Goal: Use online tool/utility: Utilize a website feature to perform a specific function

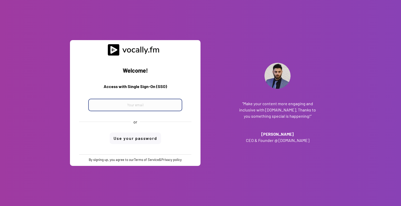
click at [159, 106] on input "email" at bounding box center [135, 105] width 94 height 13
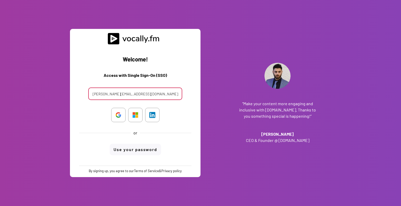
type input "francescopio.graziano@external.eni.com"
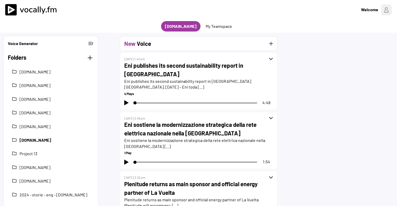
click at [43, 139] on button "2025-cs-ita-eni.com" at bounding box center [55, 140] width 70 height 6
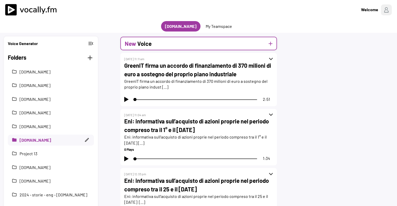
click at [143, 46] on h2 "Voice" at bounding box center [144, 43] width 14 height 9
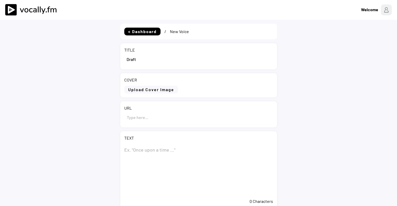
click at [147, 60] on input "input" at bounding box center [198, 59] width 149 height 13
paste input "L’AD di Eni Claudio Descalzi incontra delegazione USA di alto livello"
type input "L’AD di Eni Claudio Descalzi incontra delegazione USA di alto livello"
click at [150, 115] on input "input" at bounding box center [198, 117] width 149 height 13
click at [144, 150] on textarea at bounding box center [198, 170] width 149 height 52
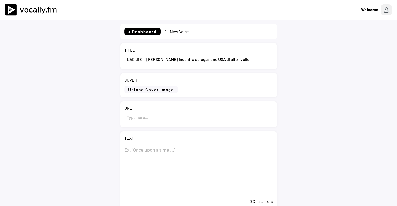
paste textarea "L’AD di Eni Claudio Descalzi incontra delegazione USA di alto livello"
click at [245, 159] on textarea "L’AD di Eni Claudio Descalzi incontra delegazione USA di alto livello" at bounding box center [198, 170] width 149 height 52
click at [265, 158] on textarea "L’AD di Eni Claudio Descalzi incontra delegazione USA di alto livello" at bounding box center [198, 170] width 149 height 52
paste textarea "San Donato Milanese (MI), 12 settembre 2025 – Nel corso di una serie di incontr…"
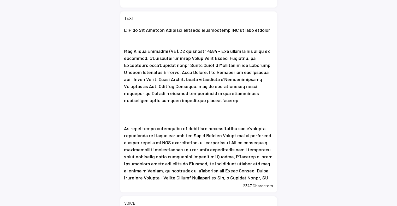
scroll to position [179, 0]
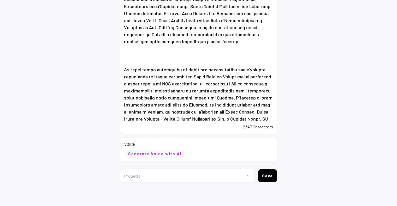
type textarea "L’AD di Eni Claudio Descalzi incontra delegazione USA di alto livello San Donat…"
click at [172, 156] on button "Generate Voice with AI" at bounding box center [154, 154] width 61 height 8
select select ""chat""
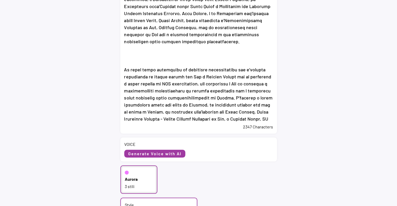
scroll to position [257, 0]
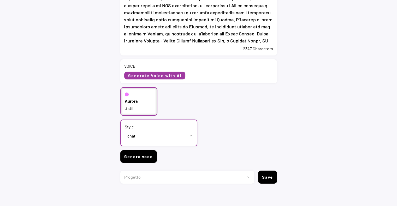
click at [143, 160] on button "Genera voce" at bounding box center [138, 156] width 37 height 13
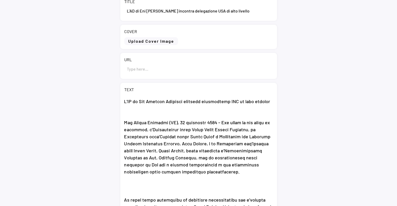
scroll to position [0, 0]
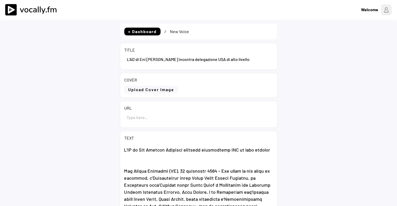
click at [149, 120] on input "input" at bounding box center [198, 117] width 149 height 13
paste input "https://www.eni.com/it-IT/media/comunicati-stampa/2025/09/ad-di-eni-claudio-des…"
type input "https://www.eni.com/it-IT/media/comunicati-stampa/2025/09/ad-di-eni-claudio-des…"
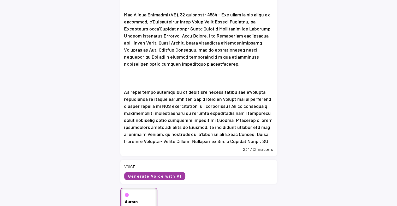
scroll to position [258, 0]
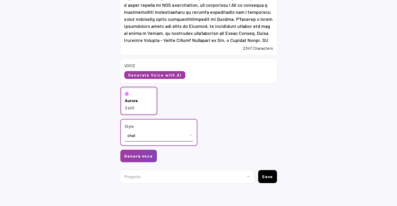
click at [145, 175] on select "Progetto 2023 - cs - eng - eni.com 2023 - cs - ita - eni.com 2023 - storie - it…" at bounding box center [185, 176] width 130 height 13
select select ""1348695171700984260__LOOKUP__1735904233799x559431839768379400""
click at [120, 170] on select "Progetto 2023 - cs - eng - eni.com 2023 - cs - ita - eni.com 2023 - storie - it…" at bounding box center [185, 176] width 130 height 13
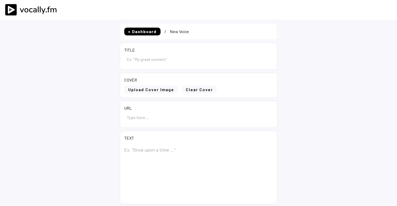
type input "L’AD di Eni Claudio Descalzi incontra delegazione USA di alto livello"
type input "https://www.eni.com/it-IT/media/comunicati-stampa/2025/09/ad-di-eni-claudio-des…"
type textarea "L’AD di Eni Claudio Descalzi incontra delegazione USA di alto livello San Donat…"
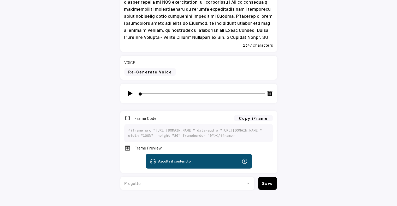
scroll to position [289, 0]
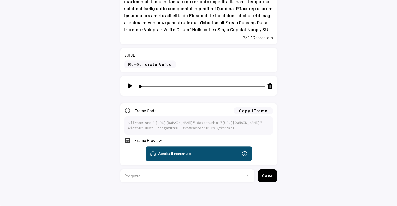
click at [131, 173] on select "Progetto 2023 - cs - eng - [DOMAIN_NAME] 2023 - cs - ita - [DOMAIN_NAME] 2023 -…" at bounding box center [185, 175] width 130 height 13
select select ""1348695171700984260__LOOKUP__1735904233799x559431839768379400""
click at [120, 169] on select "Progetto 2023 - cs - eng - eni.com 2023 - cs - ita - eni.com 2023 - storie - it…" at bounding box center [185, 175] width 130 height 13
click at [262, 107] on button "Copy iFrame" at bounding box center [253, 110] width 39 height 7
click at [262, 174] on button "Save" at bounding box center [267, 175] width 19 height 13
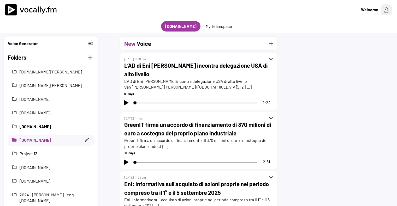
click at [29, 131] on div "folder 2025-cs-eng-eni.com" at bounding box center [51, 126] width 86 height 11
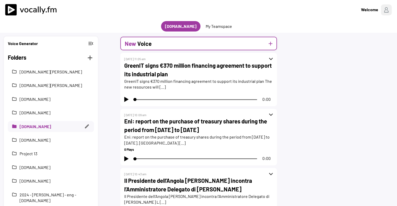
click at [143, 44] on h2 "Voice" at bounding box center [144, 43] width 14 height 9
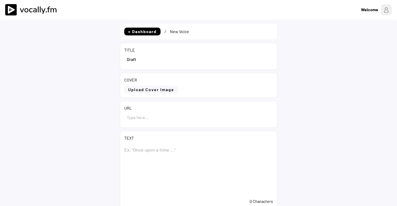
select select ""1348695171700984260__LOOKUP__1735904233799x559431839768379400""
click at [160, 63] on input "input" at bounding box center [198, 59] width 149 height 13
paste input "Eni CEO [PERSON_NAME] meets high level [DEMOGRAPHIC_DATA] delegation"
type input "Eni CEO [PERSON_NAME] meets high level [DEMOGRAPHIC_DATA] delegation"
click at [147, 150] on textarea at bounding box center [198, 170] width 149 height 52
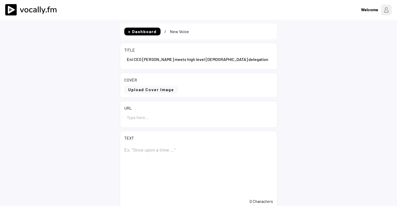
paste textarea "Eni CEO [PERSON_NAME] meets high level [DEMOGRAPHIC_DATA] delegation"
type textarea "Eni CEO [PERSON_NAME] meets high level [DEMOGRAPHIC_DATA] delegation"
click at [153, 113] on input "input" at bounding box center [198, 117] width 149 height 13
paste input "[URL][DOMAIN_NAME][PERSON_NAME]"
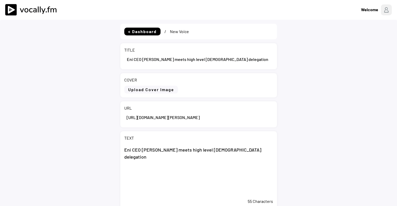
scroll to position [0, 83]
type input "[URL][DOMAIN_NAME][PERSON_NAME]"
click at [252, 150] on textarea "Eni CEO [PERSON_NAME] meets high level [DEMOGRAPHIC_DATA] delegation" at bounding box center [198, 170] width 149 height 52
paste textarea "Lor Ipsumd Sitametc (Adipi), 18 Elitseddo 9871 - Ei t incidi ut laboreet, DO Ma…"
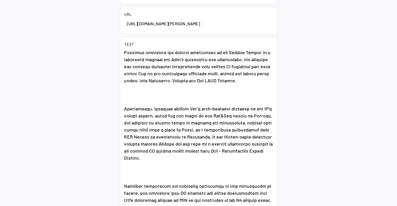
scroll to position [179, 0]
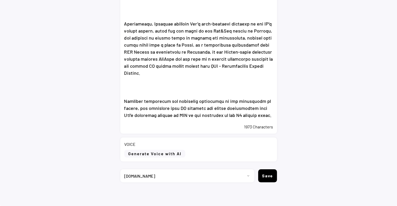
type textarea "Lor IPS Dolorsi Ametcons adipi elit seddo EI temporinci Utl Etdolo Magnaali (En…"
click at [158, 149] on div "VOICE Generate Voice with AI" at bounding box center [198, 150] width 156 height 24
click at [156, 152] on button "Generate Voice with AI" at bounding box center [154, 154] width 61 height 8
select select ""chat""
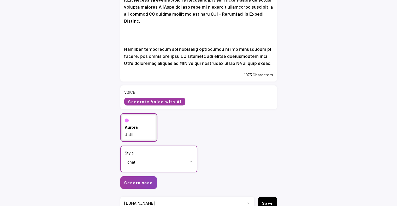
scroll to position [257, 0]
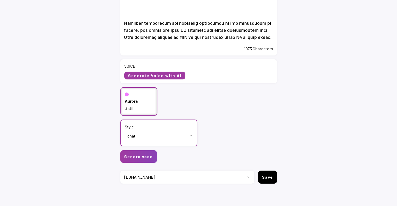
click at [146, 110] on div "3 stili" at bounding box center [139, 109] width 28 height 6
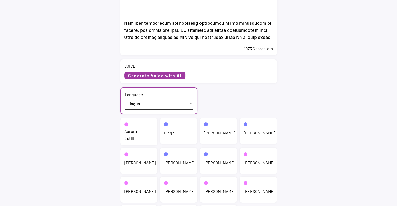
click at [149, 106] on select "Lingua English ([GEOGRAPHIC_DATA]) French ([GEOGRAPHIC_DATA]) Italian ([GEOGRAP…" at bounding box center [159, 104] width 68 height 12
select select ""English ([GEOGRAPHIC_DATA])""
click at [125, 98] on select "Lingua English ([GEOGRAPHIC_DATA]) French ([GEOGRAPHIC_DATA]) Italian ([GEOGRAP…" at bounding box center [159, 104] width 68 height 12
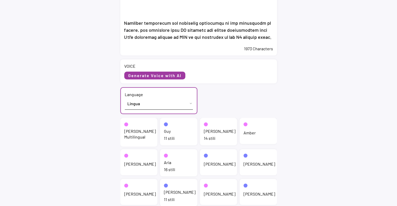
click at [210, 135] on div "[PERSON_NAME] 14 stili" at bounding box center [218, 131] width 37 height 27
select select ""chat""
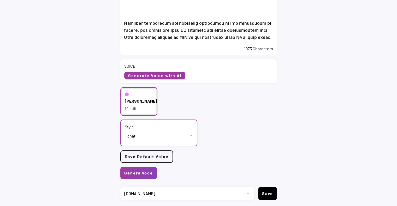
click at [147, 190] on select "Progetto 2023 - cs - eng - [DOMAIN_NAME] 2023 - cs - ita - [DOMAIN_NAME] 2023 -…" at bounding box center [185, 193] width 130 height 13
select select ""1348695171700984260__LOOKUP__1735904392009x606523124540768300""
click at [120, 187] on select "Progetto 2023 - cs - eng - [DOMAIN_NAME] 2023 - cs - ita - [DOMAIN_NAME] 2023 -…" at bounding box center [185, 193] width 130 height 13
click at [131, 170] on button "Genera voce" at bounding box center [138, 173] width 37 height 13
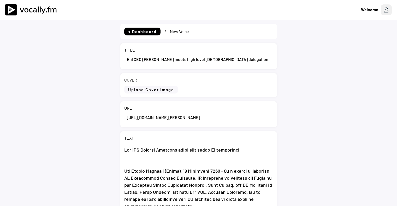
select select ""1348695171700984260__LOOKUP__1735904233799x559431839768379400""
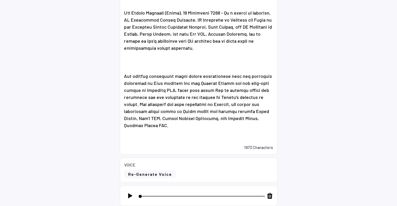
scroll to position [263, 0]
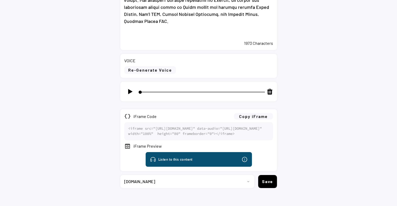
click at [158, 157] on div "Listen to this content" at bounding box center [175, 159] width 35 height 6
click at [151, 158] on icon at bounding box center [153, 159] width 8 height 8
type input "2"
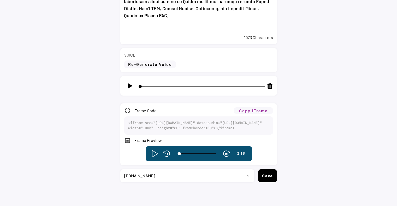
click at [239, 107] on button "Copy iFrame" at bounding box center [253, 110] width 39 height 7
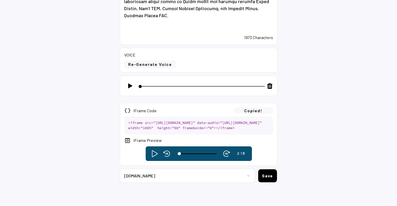
click at [223, 174] on select "Progetto 2023 - cs - eng - eni.com 2023 - cs - ita - eni.com 2023 - storie - it…" at bounding box center [185, 175] width 130 height 13
select select ""1348695171700984260__LOOKUP__1735904392009x606523124540768300""
click at [120, 169] on select "Progetto 2023 - cs - eng - eni.com 2023 - cs - ita - eni.com 2023 - storie - it…" at bounding box center [185, 175] width 130 height 13
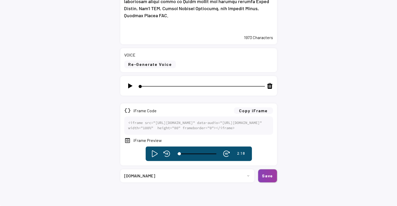
click at [272, 180] on button "Save" at bounding box center [267, 175] width 19 height 13
